Goal: Task Accomplishment & Management: Complete application form

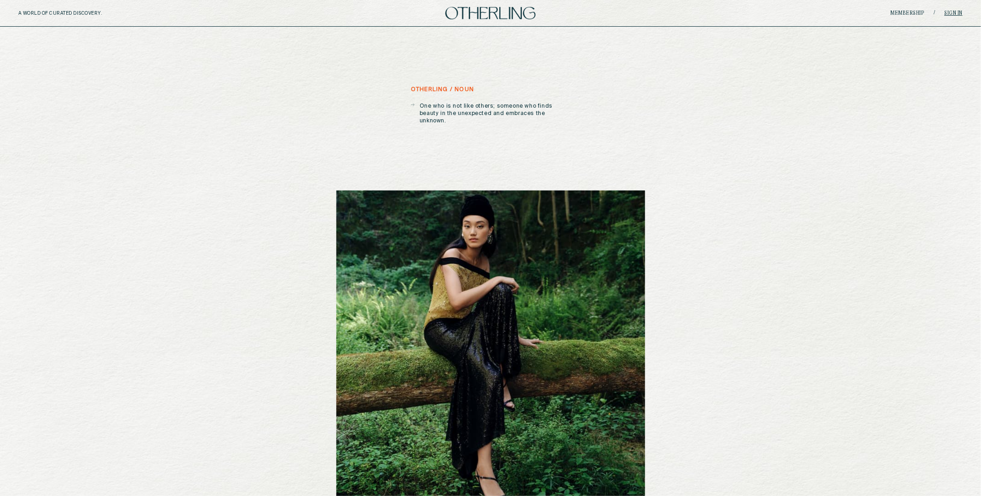
click at [953, 11] on link "Sign in" at bounding box center [954, 14] width 18 height 6
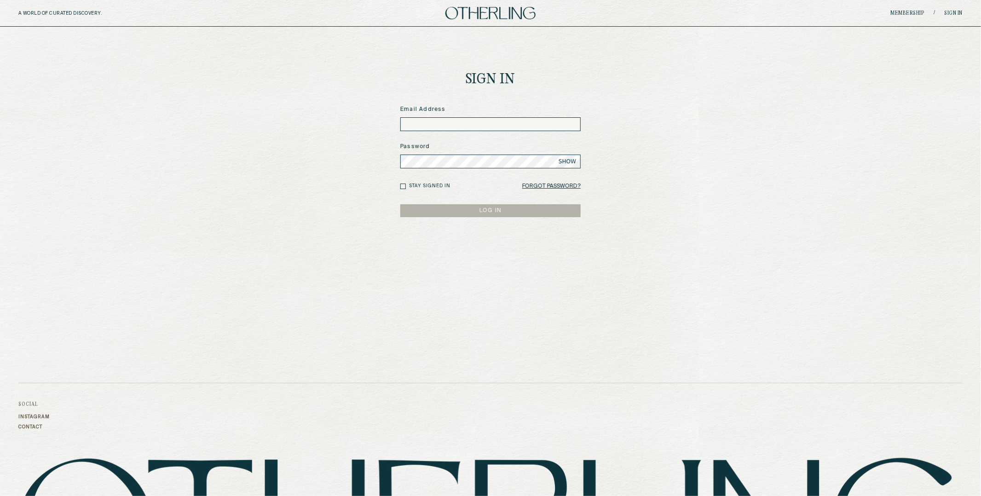
click at [460, 125] on input at bounding box center [490, 124] width 180 height 14
type input "**********"
click at [400, 204] on button "LOG IN" at bounding box center [490, 210] width 180 height 13
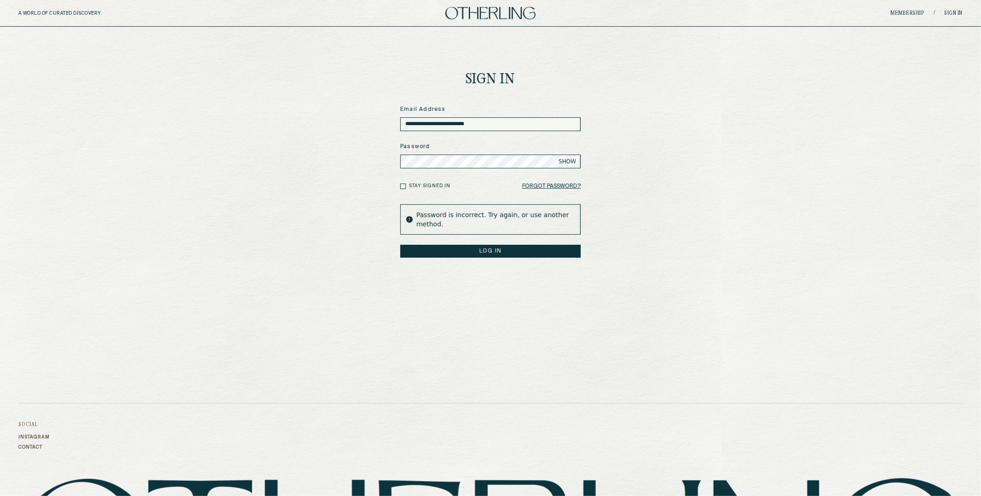
click at [567, 162] on span "SHOW" at bounding box center [567, 161] width 17 height 7
click at [489, 248] on button "LOG IN" at bounding box center [490, 251] width 180 height 13
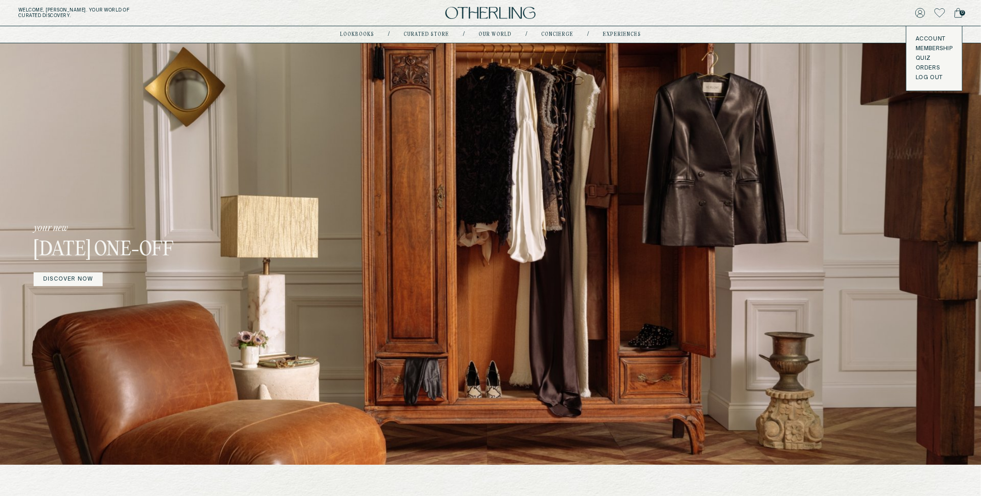
click at [925, 76] on button "LOG OUT" at bounding box center [929, 77] width 27 height 7
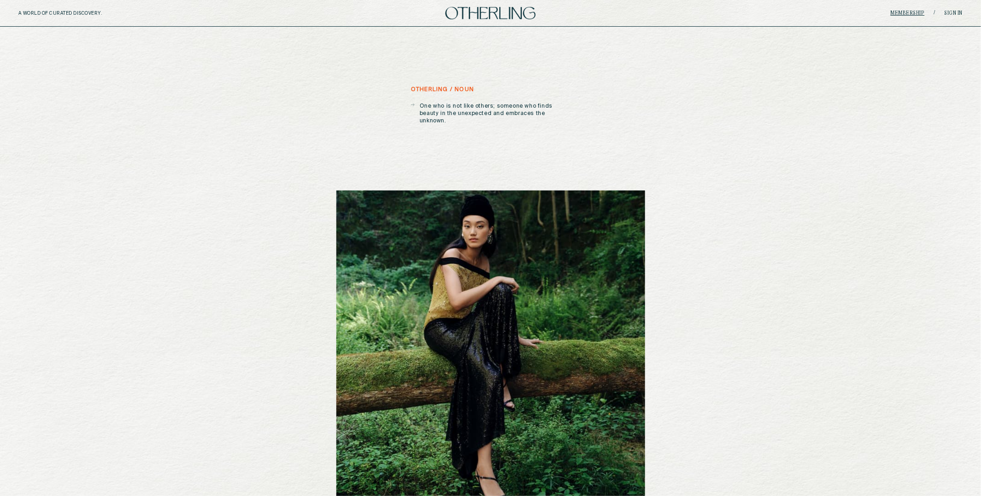
click at [904, 11] on link "Membership" at bounding box center [908, 14] width 34 height 6
drag, startPoint x: 906, startPoint y: 9, endPoint x: 907, endPoint y: 14, distance: 4.8
click at [906, 10] on div "Membership / Sign in" at bounding box center [805, 13] width 315 height 7
click at [907, 14] on link "Membership" at bounding box center [908, 14] width 34 height 6
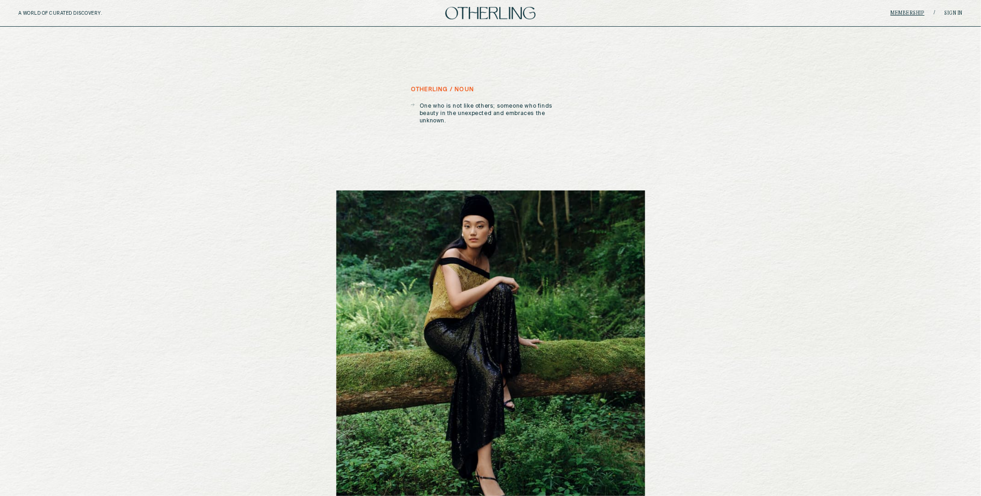
click at [907, 14] on link "Membership" at bounding box center [908, 14] width 34 height 6
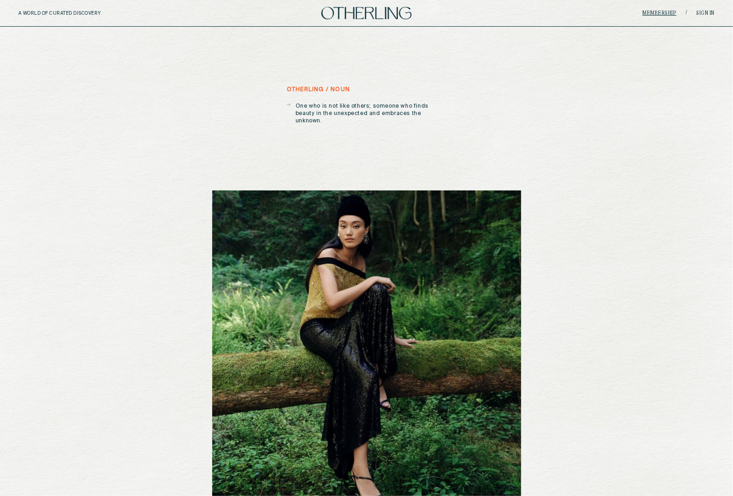
click at [661, 11] on link "Membership" at bounding box center [659, 14] width 34 height 6
drag, startPoint x: 642, startPoint y: 10, endPoint x: 648, endPoint y: 11, distance: 5.6
click at [643, 10] on div "Membership / Sign in" at bounding box center [598, 13] width 232 height 7
click at [649, 11] on link "Membership" at bounding box center [659, 14] width 34 height 6
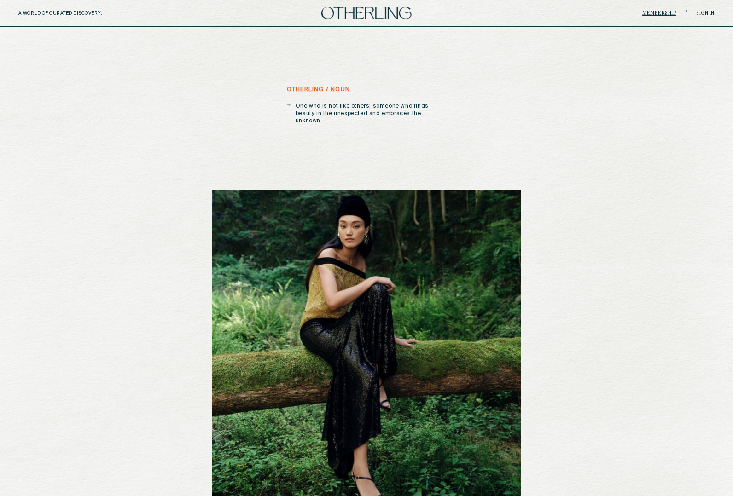
click at [649, 11] on link "Membership" at bounding box center [659, 14] width 34 height 6
click at [669, 14] on link "Membership" at bounding box center [659, 14] width 34 height 6
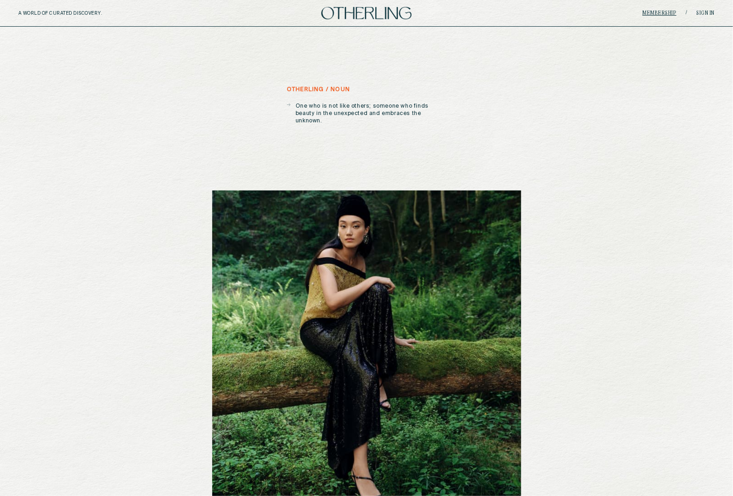
click at [669, 14] on link "Membership" at bounding box center [659, 14] width 34 height 6
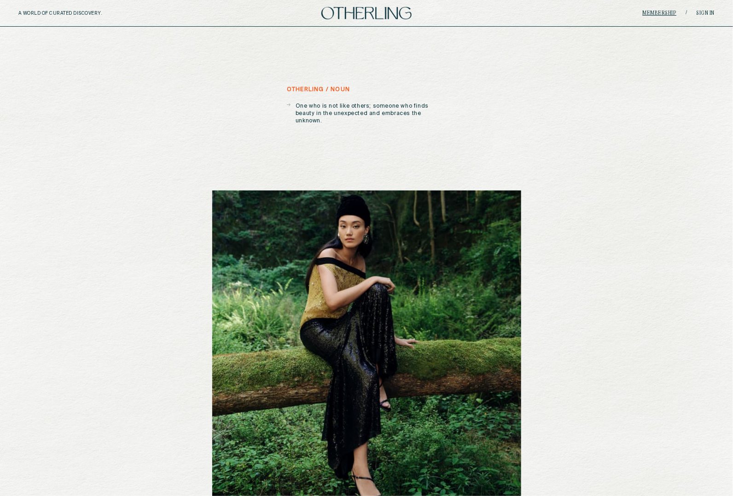
click at [673, 12] on link "Membership" at bounding box center [659, 14] width 34 height 6
drag, startPoint x: 673, startPoint y: 12, endPoint x: 678, endPoint y: 12, distance: 5.5
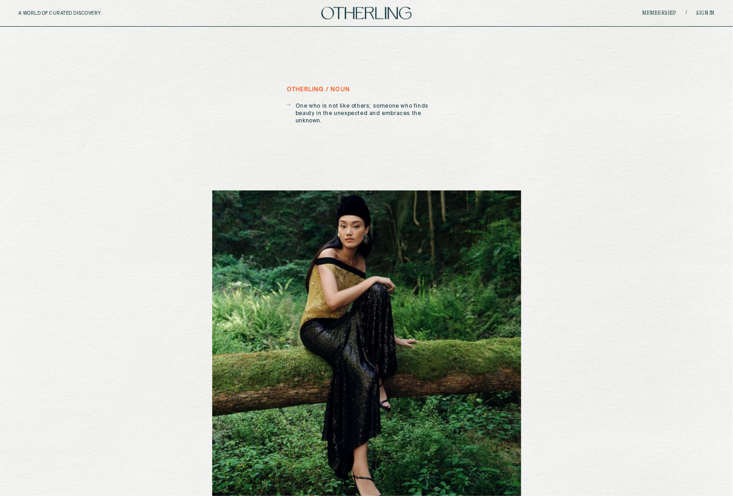
click at [673, 12] on link "Membership" at bounding box center [659, 14] width 34 height 6
click at [700, 11] on link "Sign in" at bounding box center [705, 14] width 18 height 6
click at [703, 13] on link "Sign in" at bounding box center [705, 14] width 18 height 6
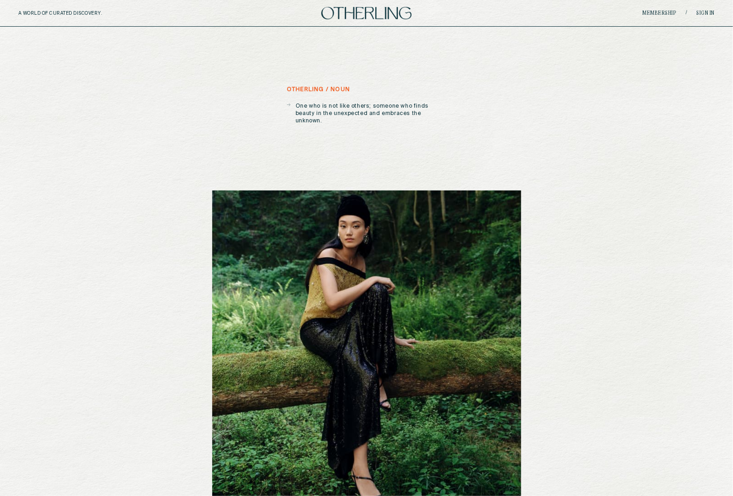
click at [700, 11] on link "Sign in" at bounding box center [705, 14] width 18 height 6
click at [700, 12] on link "Sign in" at bounding box center [705, 14] width 18 height 6
drag, startPoint x: 671, startPoint y: 10, endPoint x: 696, endPoint y: 11, distance: 24.9
click at [671, 11] on link "Membership" at bounding box center [659, 14] width 34 height 6
click at [698, 11] on link "Sign in" at bounding box center [705, 14] width 18 height 6
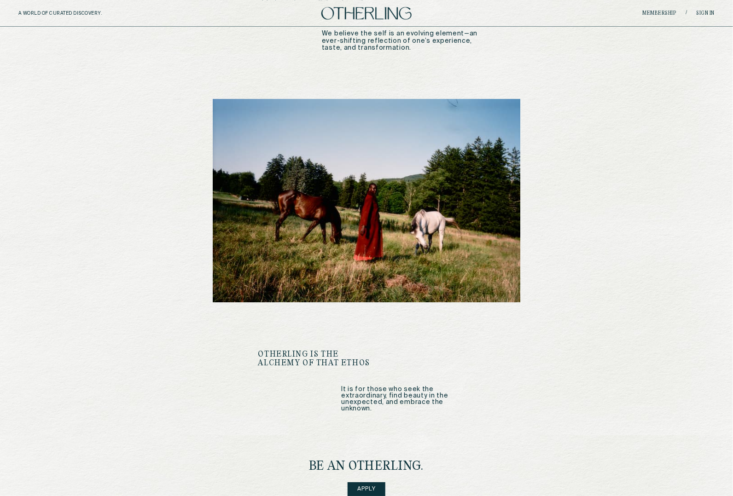
scroll to position [1164, 0]
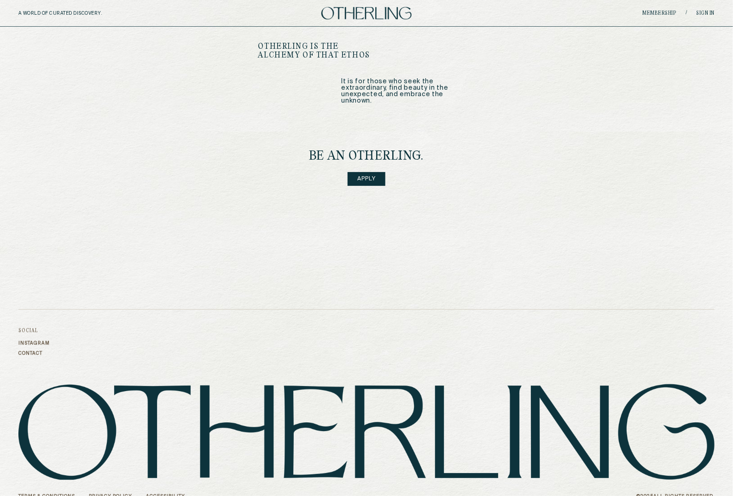
click at [370, 172] on link "Apply" at bounding box center [366, 179] width 38 height 14
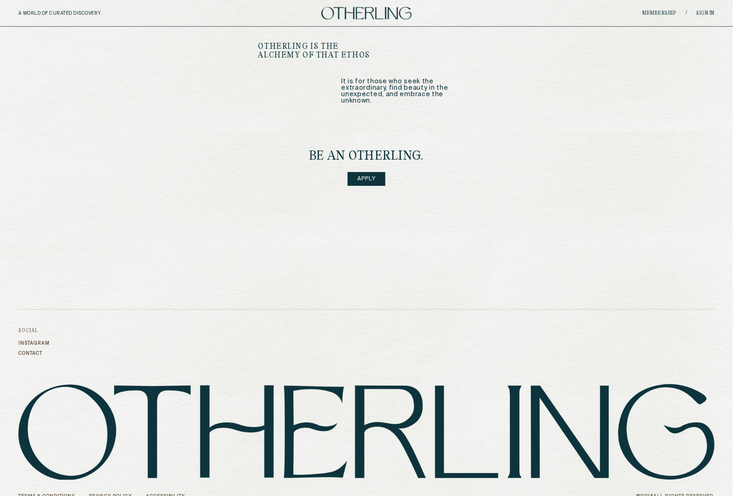
click at [370, 172] on link "Apply" at bounding box center [366, 179] width 38 height 14
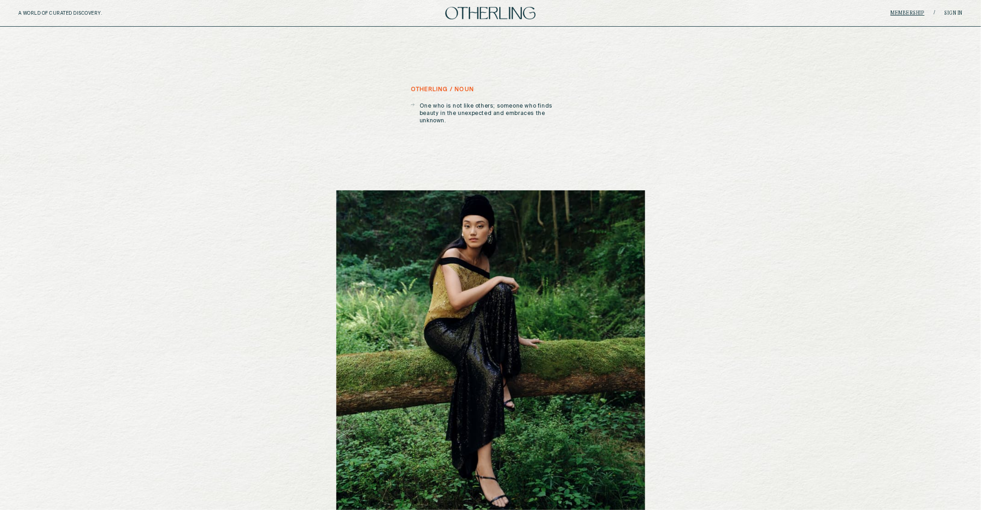
click at [908, 12] on link "Membership" at bounding box center [908, 14] width 34 height 6
click at [904, 13] on link "Membership" at bounding box center [908, 14] width 34 height 6
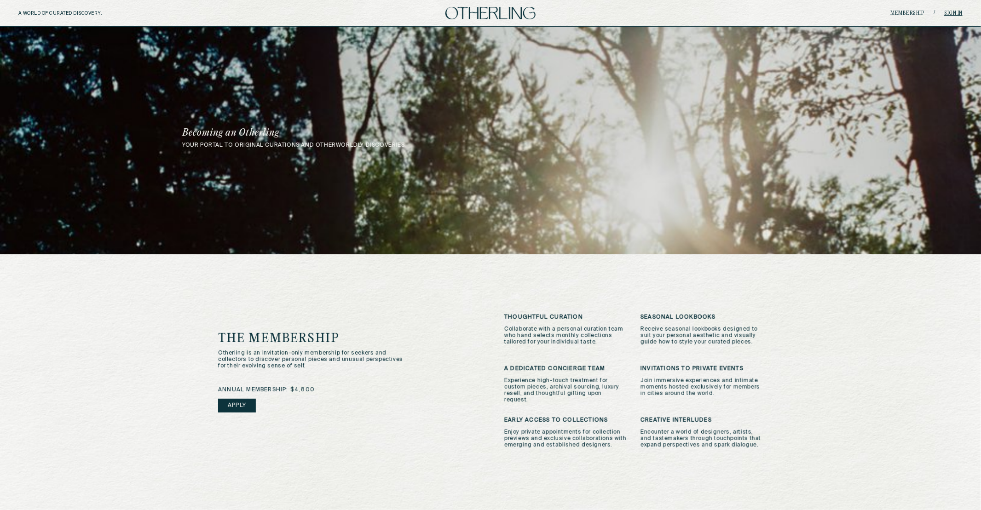
click at [948, 11] on link "Sign in" at bounding box center [954, 14] width 18 height 6
